Goal: Information Seeking & Learning: Find specific fact

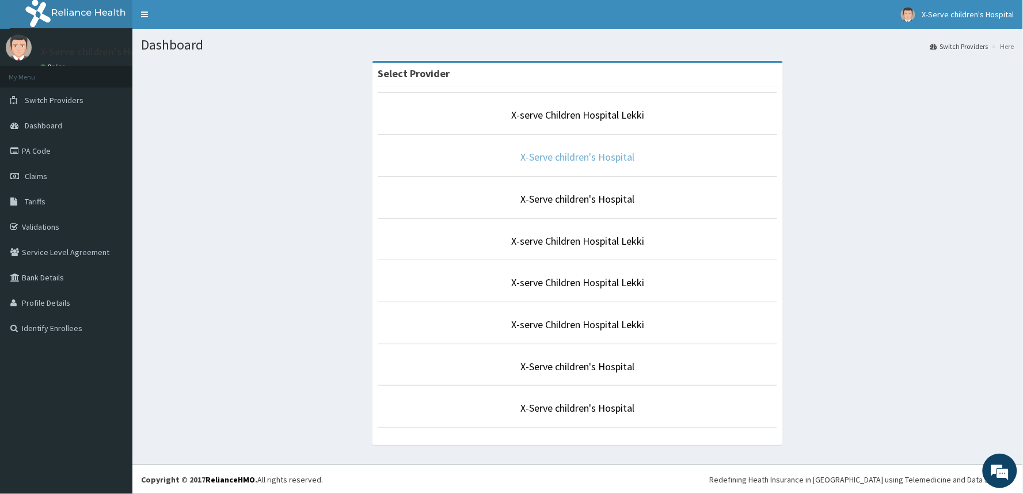
click at [575, 157] on link "X-Serve children's Hospital" at bounding box center [578, 156] width 114 height 13
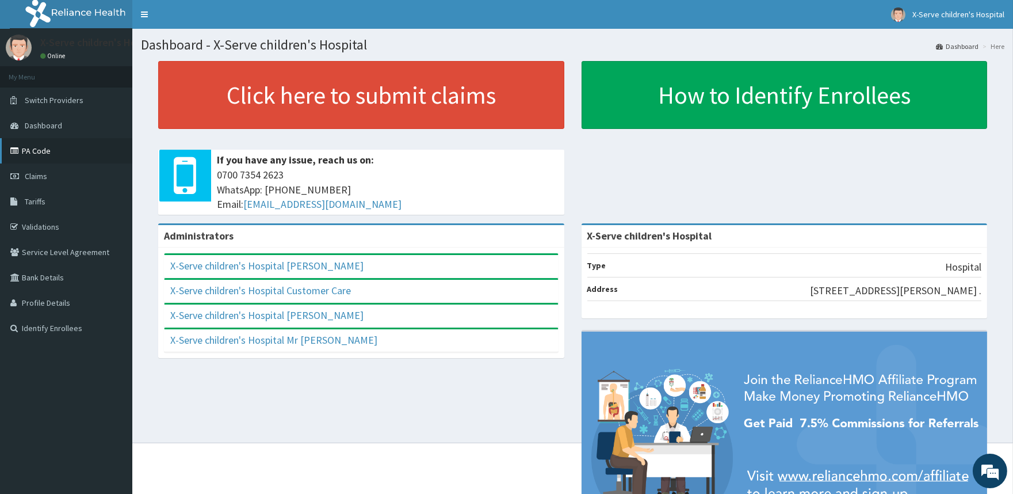
click at [47, 155] on link "PA Code" at bounding box center [66, 150] width 132 height 25
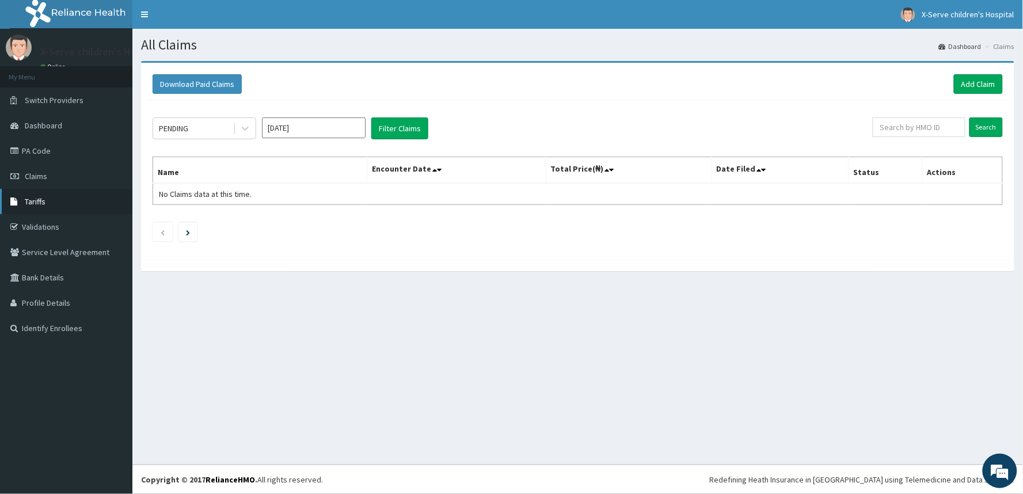
click at [48, 201] on link "Tariffs" at bounding box center [66, 201] width 132 height 25
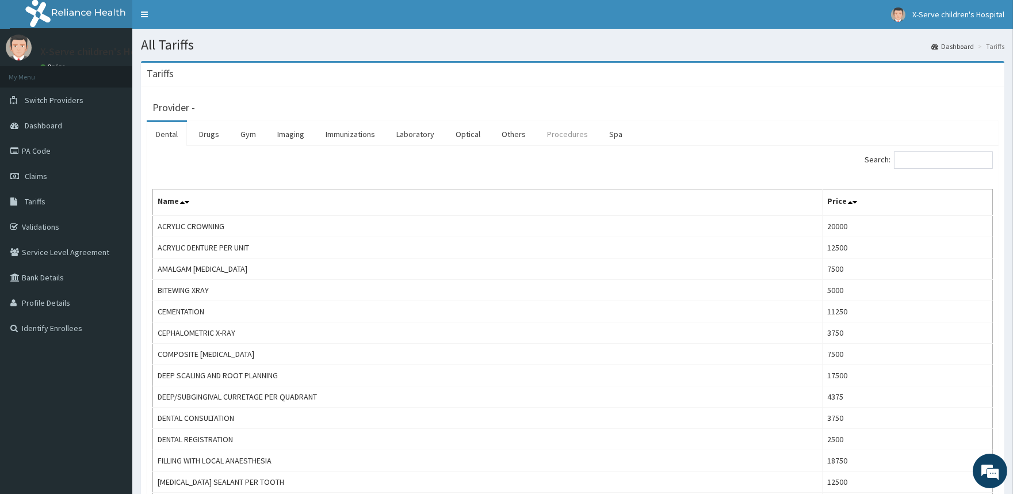
click at [573, 131] on link "Procedures" at bounding box center [567, 134] width 59 height 24
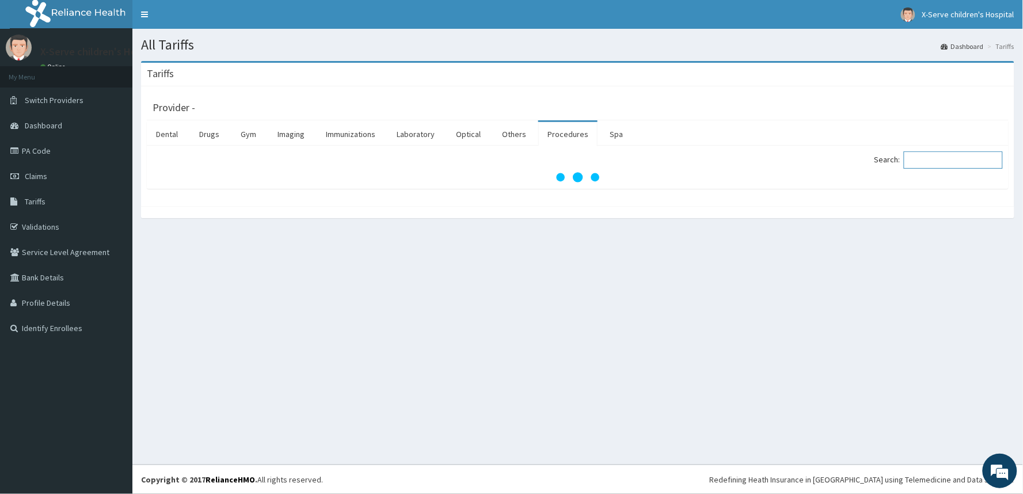
click at [926, 159] on input "Search:" at bounding box center [952, 159] width 99 height 17
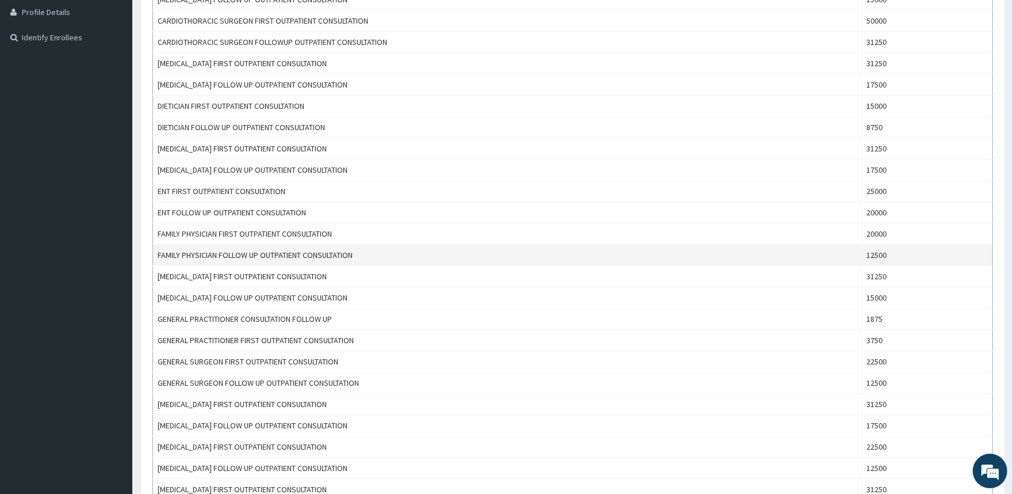
scroll to position [319, 0]
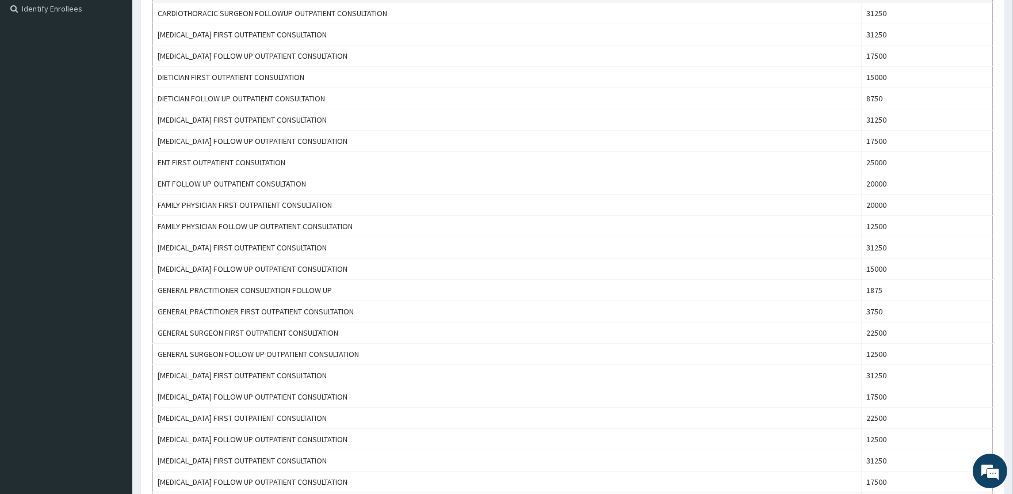
type input "consulta"
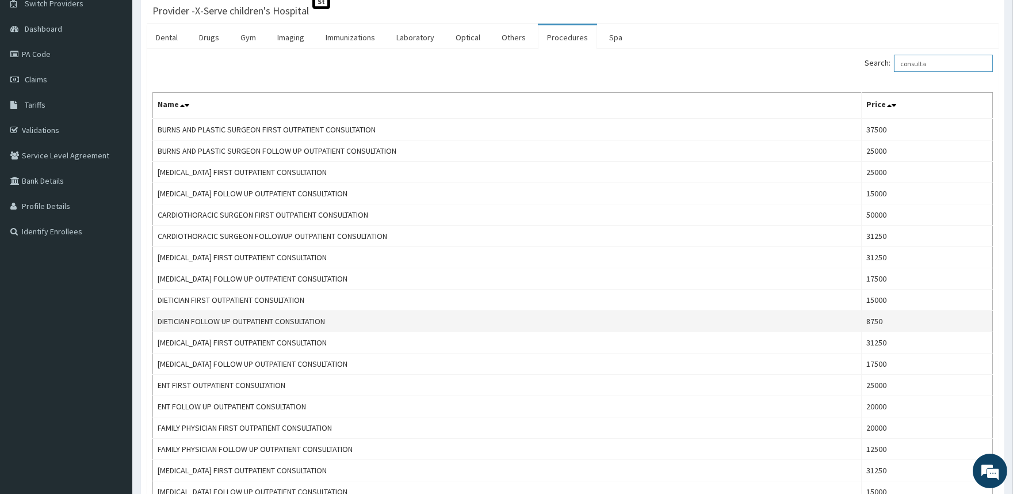
scroll to position [0, 0]
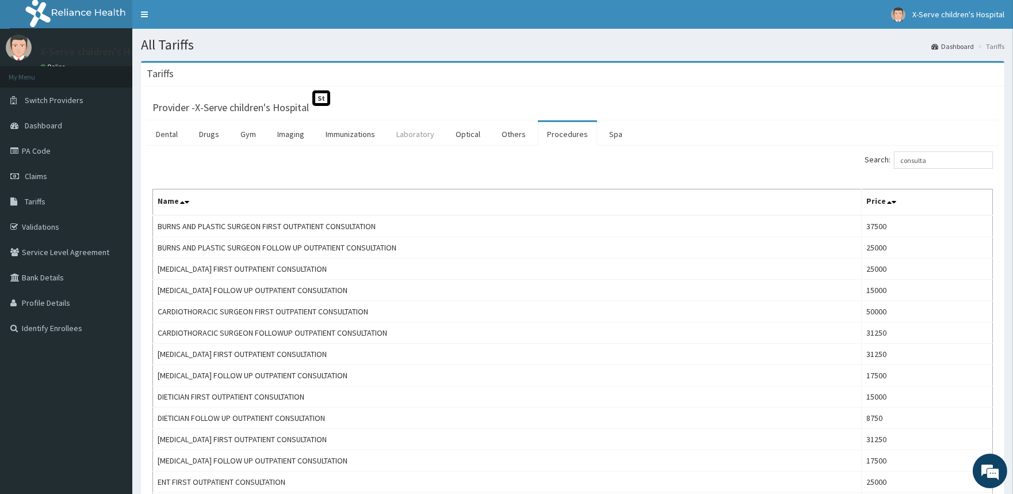
click at [398, 136] on link "Laboratory" at bounding box center [415, 134] width 56 height 24
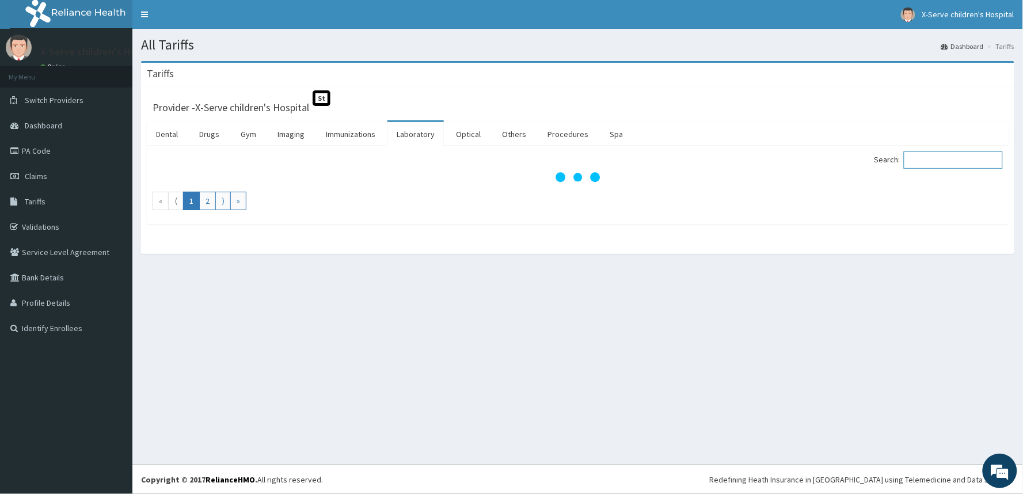
click at [925, 162] on input "Search:" at bounding box center [952, 159] width 99 height 17
type input "fbc"
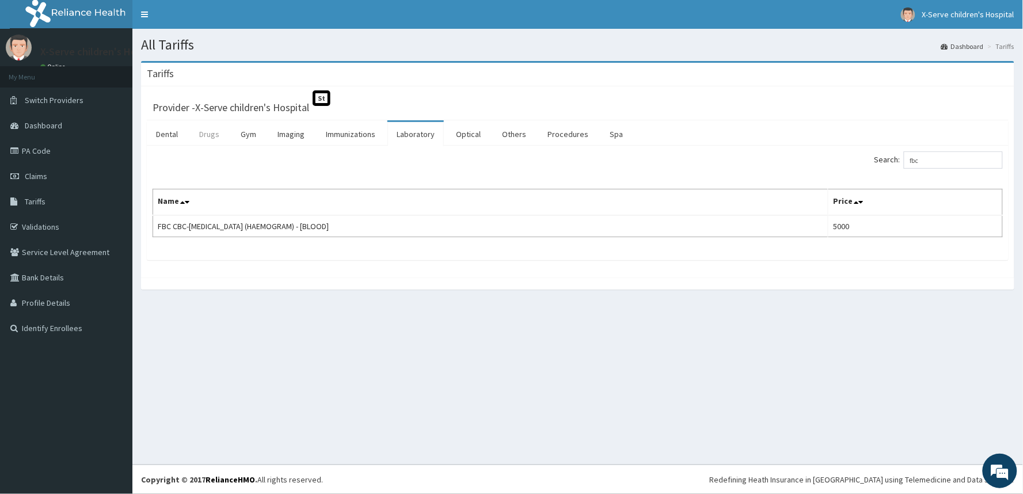
click at [223, 135] on link "Drugs" at bounding box center [209, 134] width 39 height 24
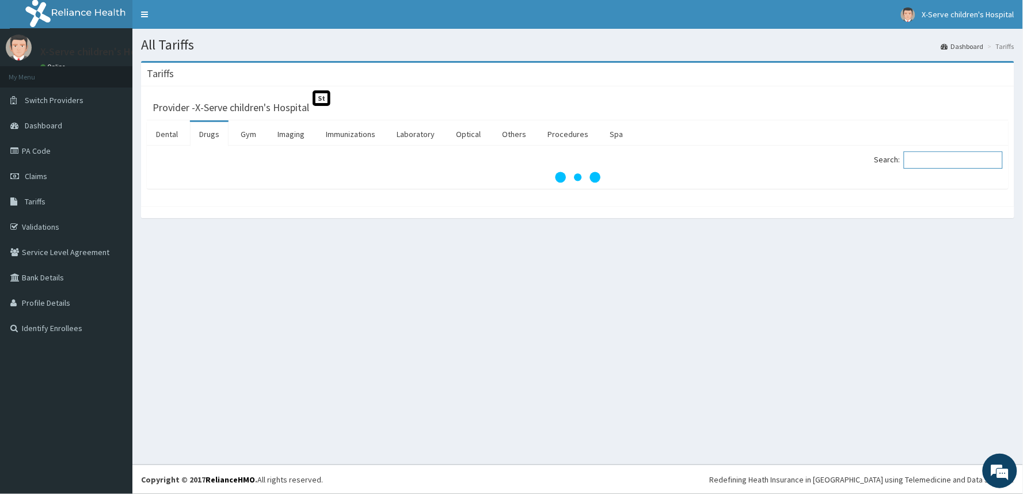
click at [931, 159] on input "Search:" at bounding box center [952, 159] width 99 height 17
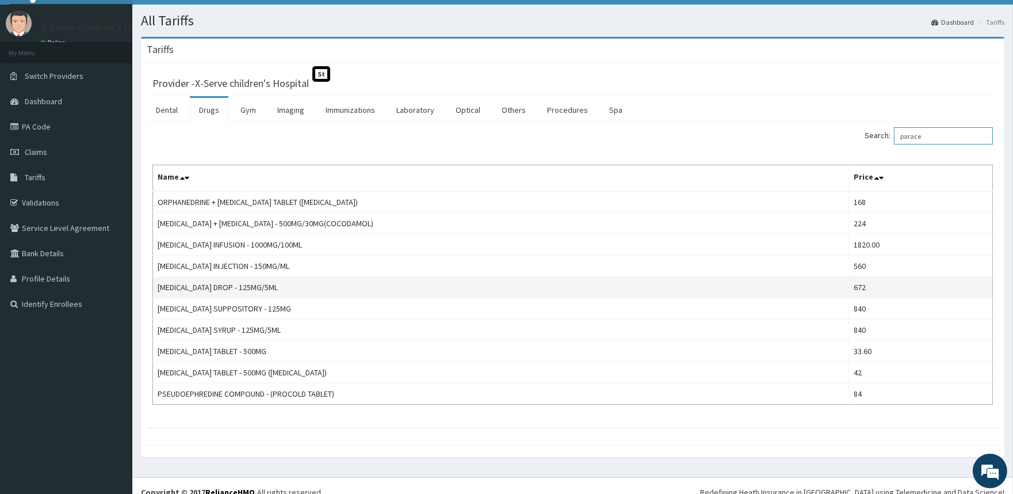
scroll to position [37, 0]
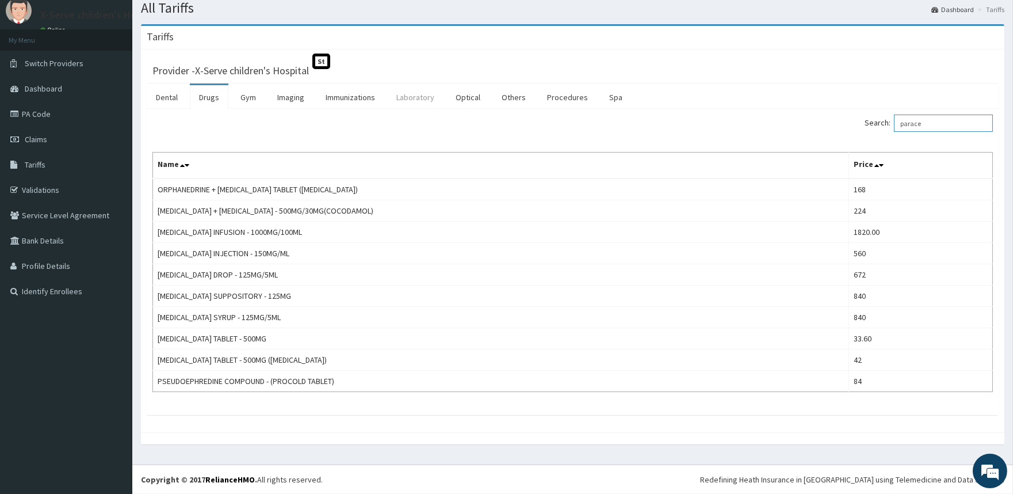
type input "parace"
click at [421, 101] on link "Laboratory" at bounding box center [415, 97] width 56 height 24
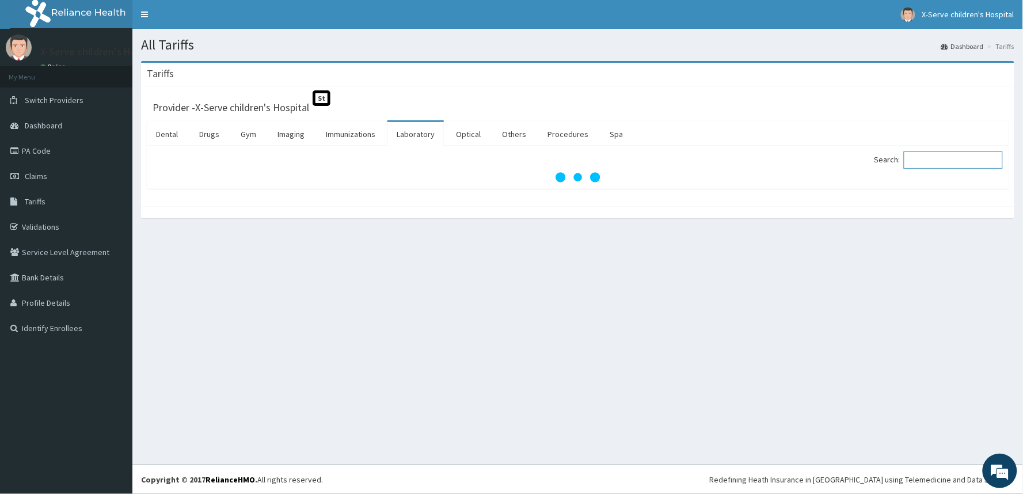
click at [940, 159] on input "Search:" at bounding box center [952, 159] width 99 height 17
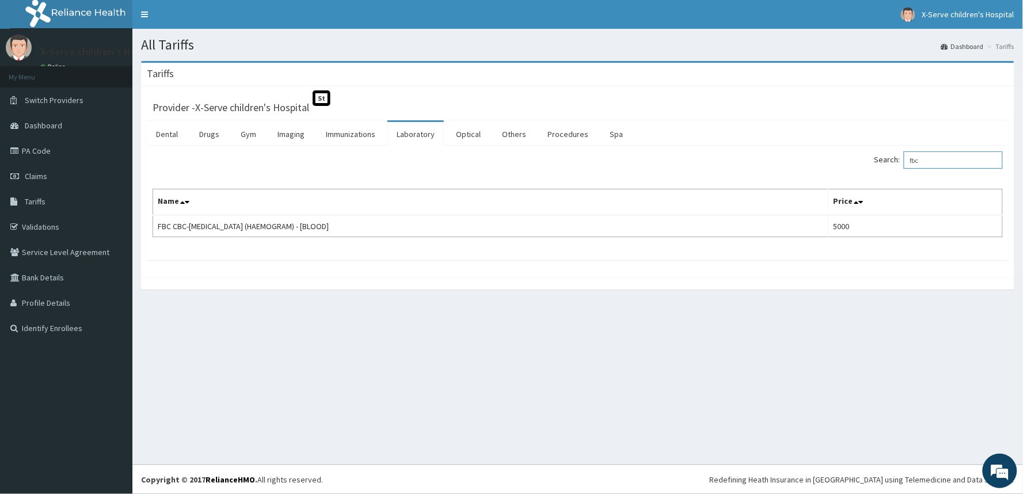
type input "fbc"
click at [210, 138] on link "Drugs" at bounding box center [209, 134] width 39 height 24
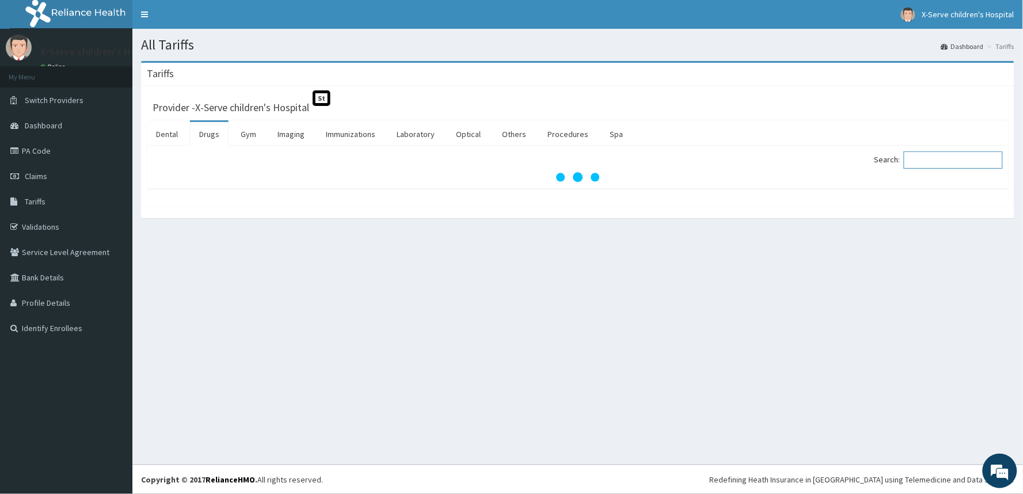
click at [929, 154] on input "Search:" at bounding box center [952, 159] width 99 height 17
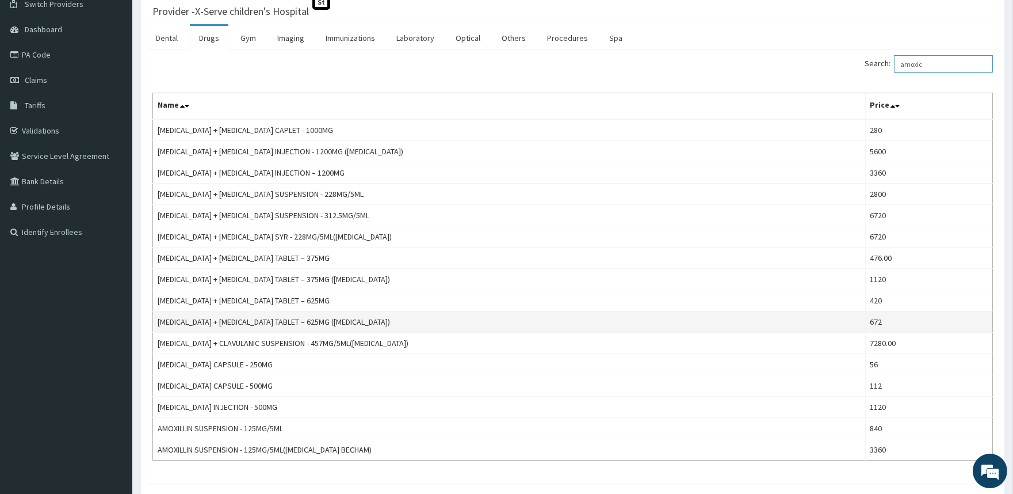
scroll to position [128, 0]
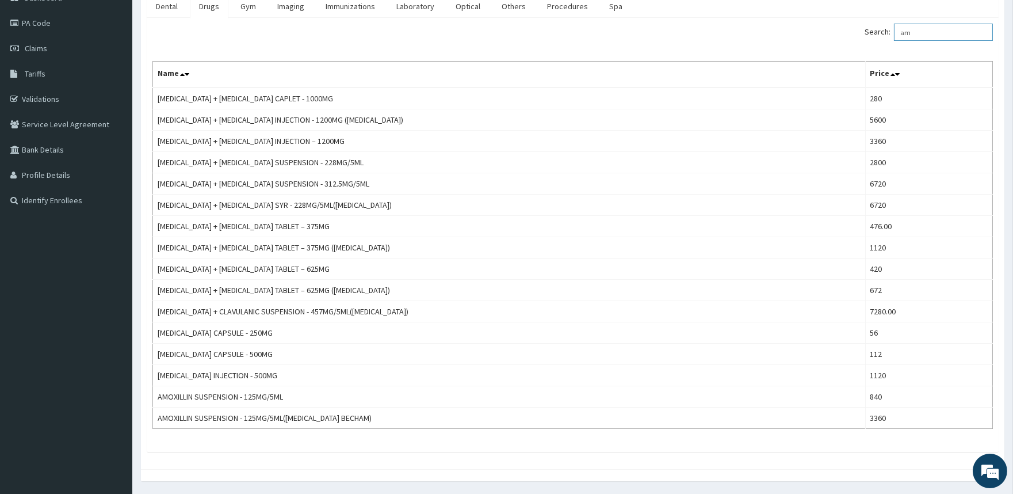
type input "a"
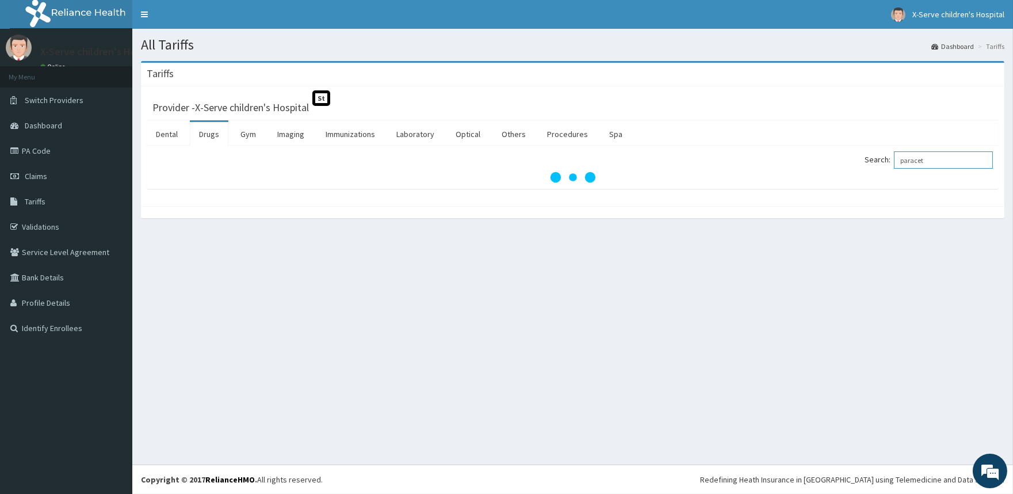
scroll to position [0, 0]
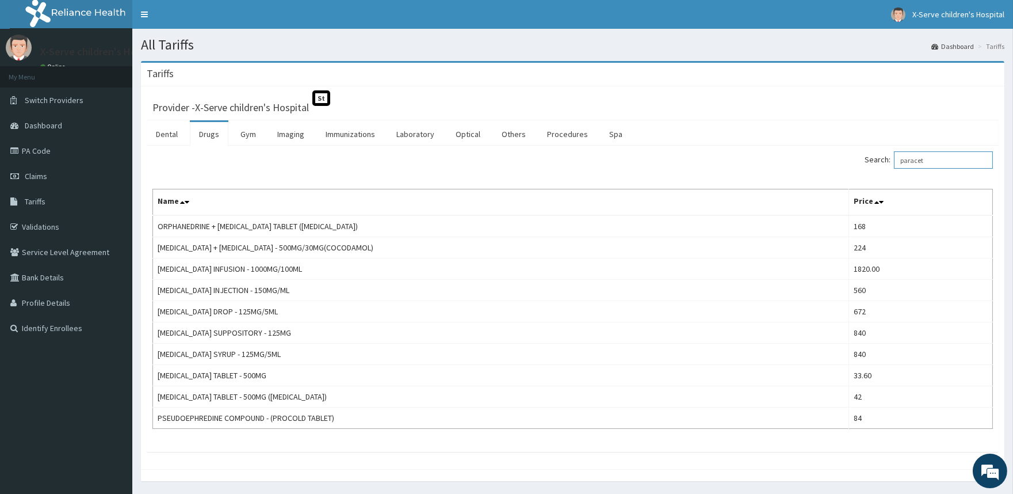
type input "paracet"
